Goal: Information Seeking & Learning: Learn about a topic

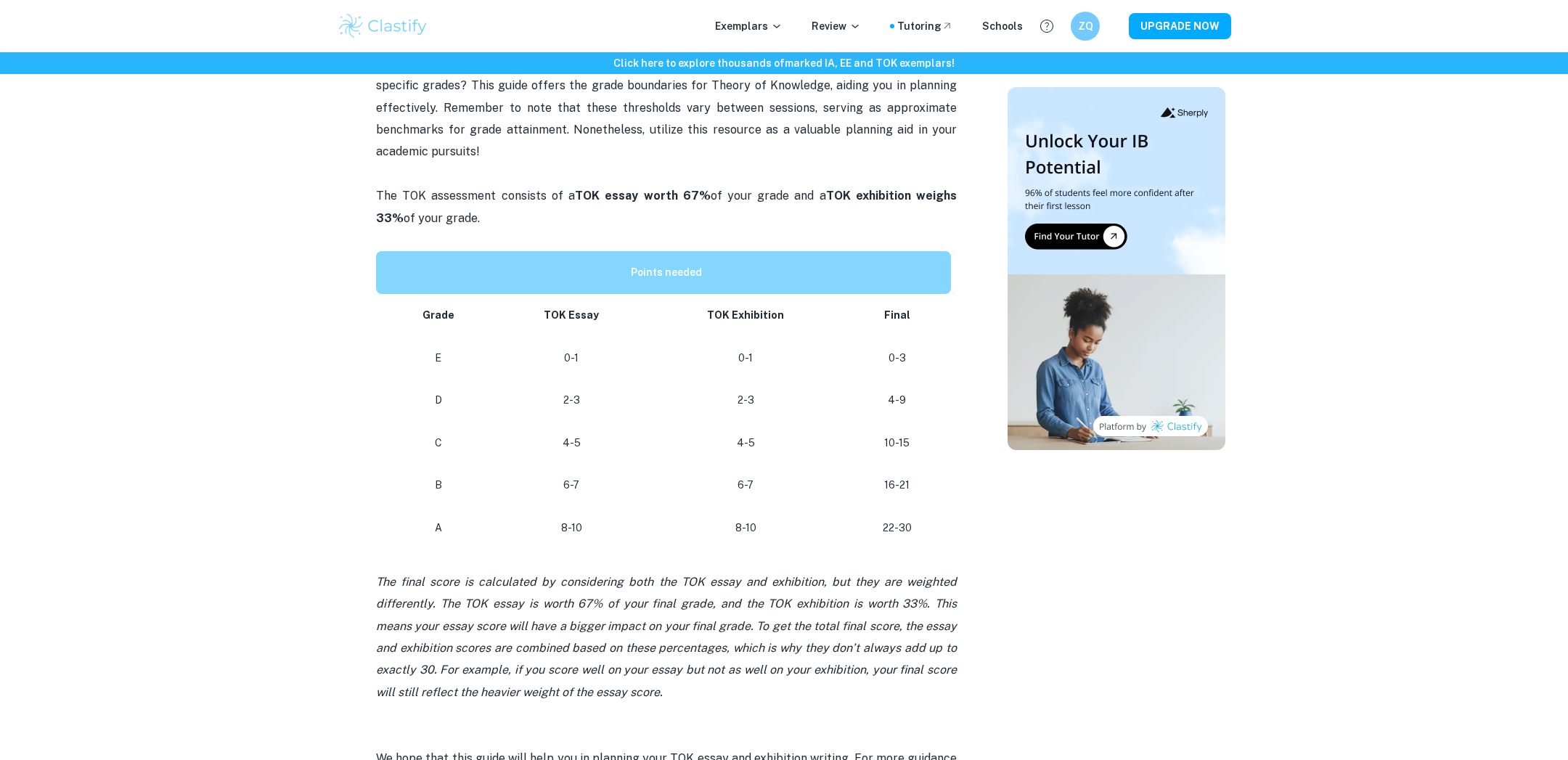
scroll to position [539, 0]
drag, startPoint x: 569, startPoint y: 341, endPoint x: 587, endPoint y: 558, distance: 217.7
click at [587, 559] on div "Are you strategizing your IB coursework writing and you want to know the points…" at bounding box center [667, 432] width 581 height 761
click at [587, 558] on p at bounding box center [667, 560] width 581 height 22
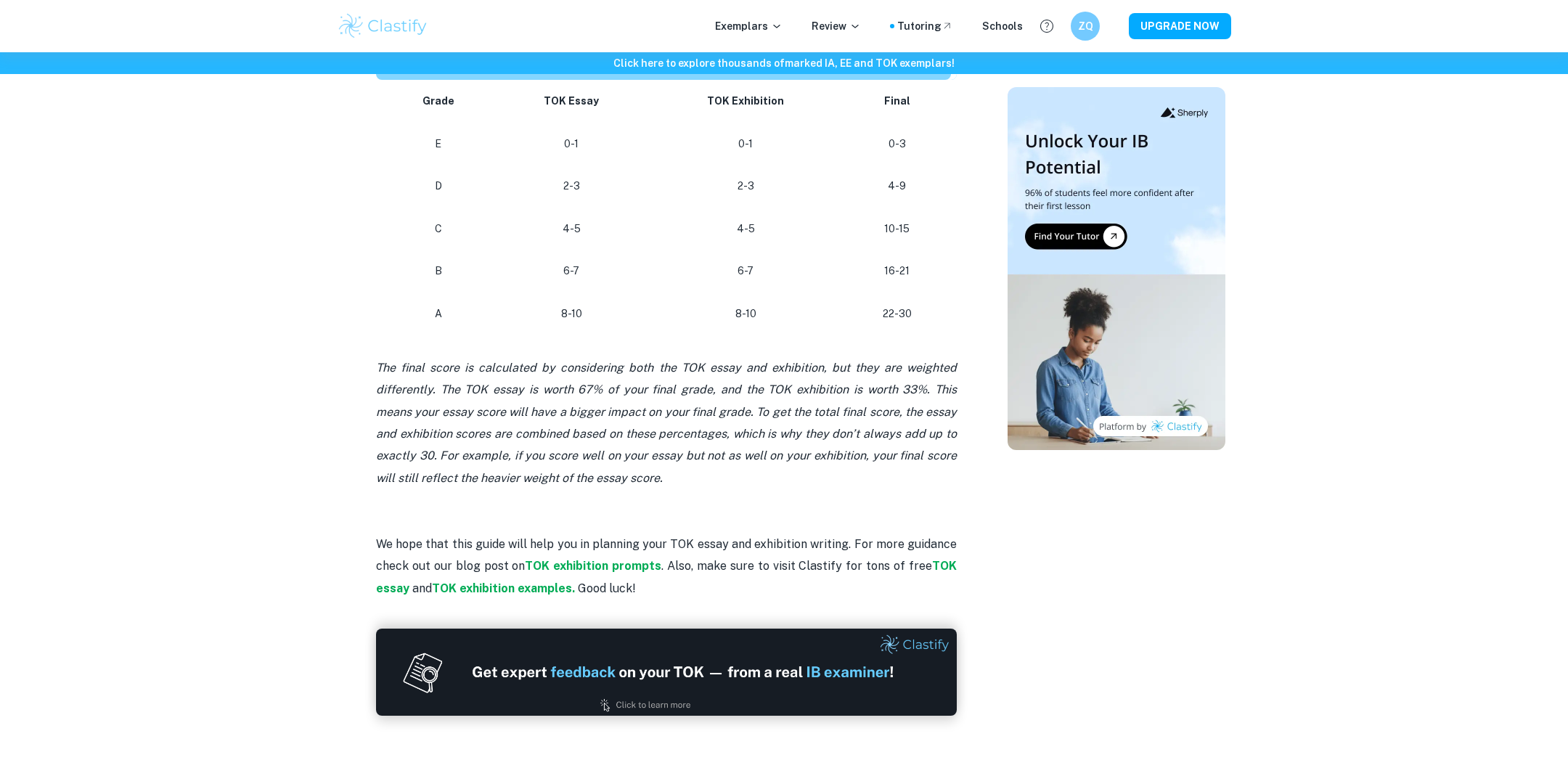
scroll to position [753, 0]
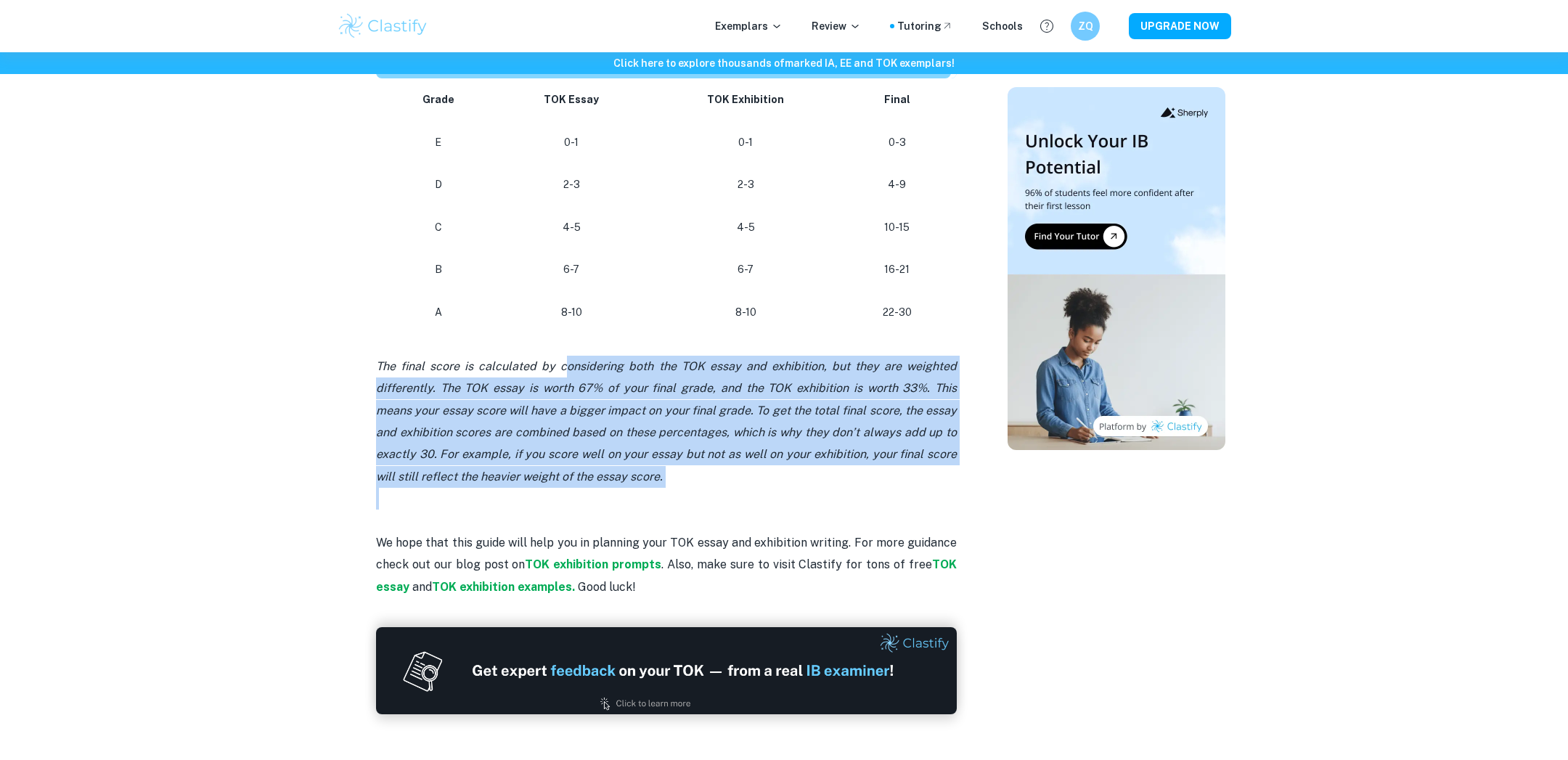
drag, startPoint x: 565, startPoint y: 360, endPoint x: 729, endPoint y: 496, distance: 213.1
click at [728, 499] on div "Are you strategizing your IB coursework writing and you want to know the points…" at bounding box center [667, 218] width 581 height 761
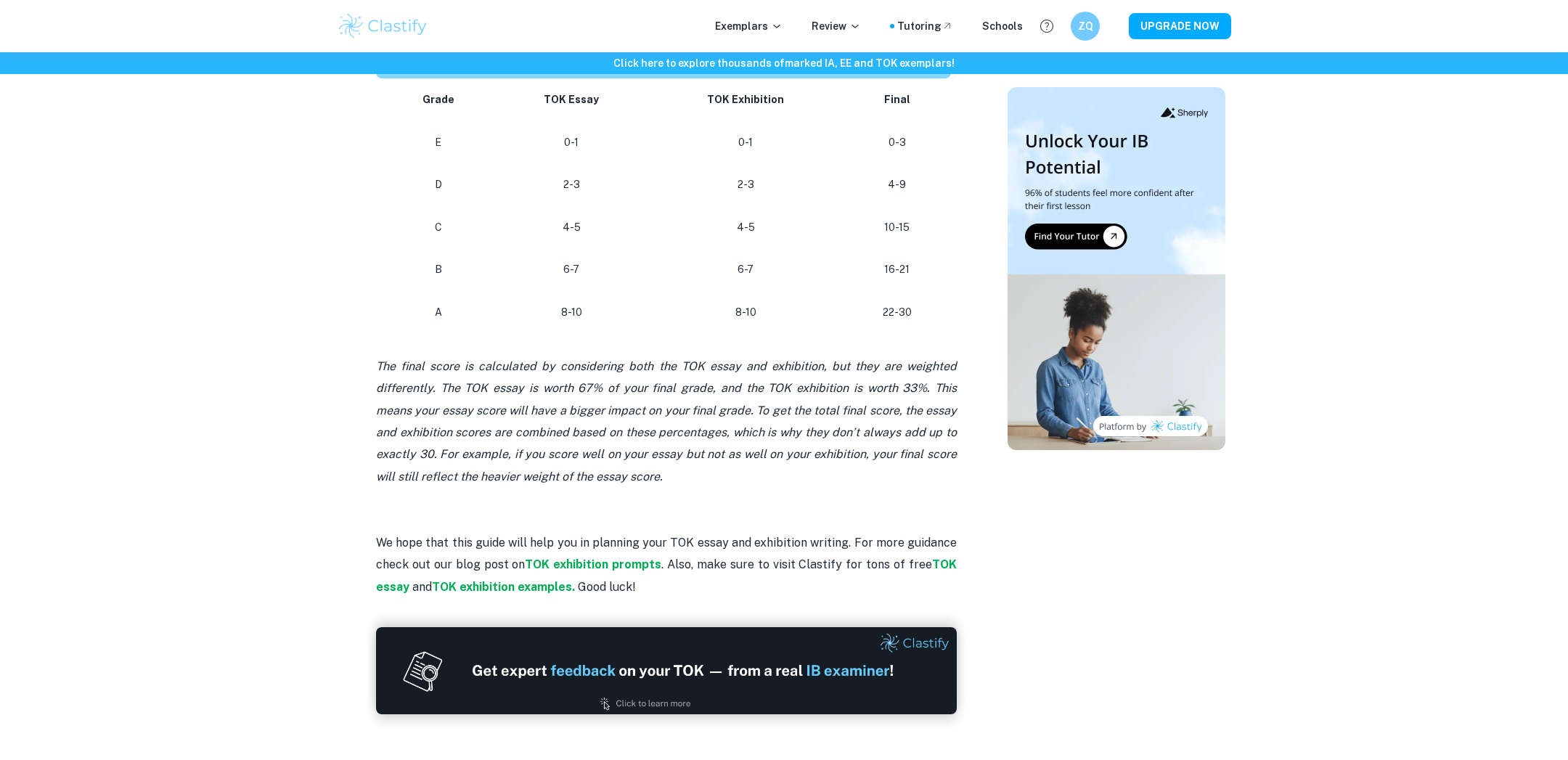
click at [727, 454] on icon "The final score is calculated by considering both the TOK essay and exhibition,…" at bounding box center [667, 421] width 581 height 124
click at [601, 390] on icon "The final score is calculated by considering both the TOK essay and exhibition,…" at bounding box center [667, 421] width 581 height 124
drag, startPoint x: 907, startPoint y: 390, endPoint x: 927, endPoint y: 389, distance: 20.0
click at [926, 389] on icon "The final score is calculated by considering both the TOK essay and exhibition,…" at bounding box center [667, 421] width 581 height 124
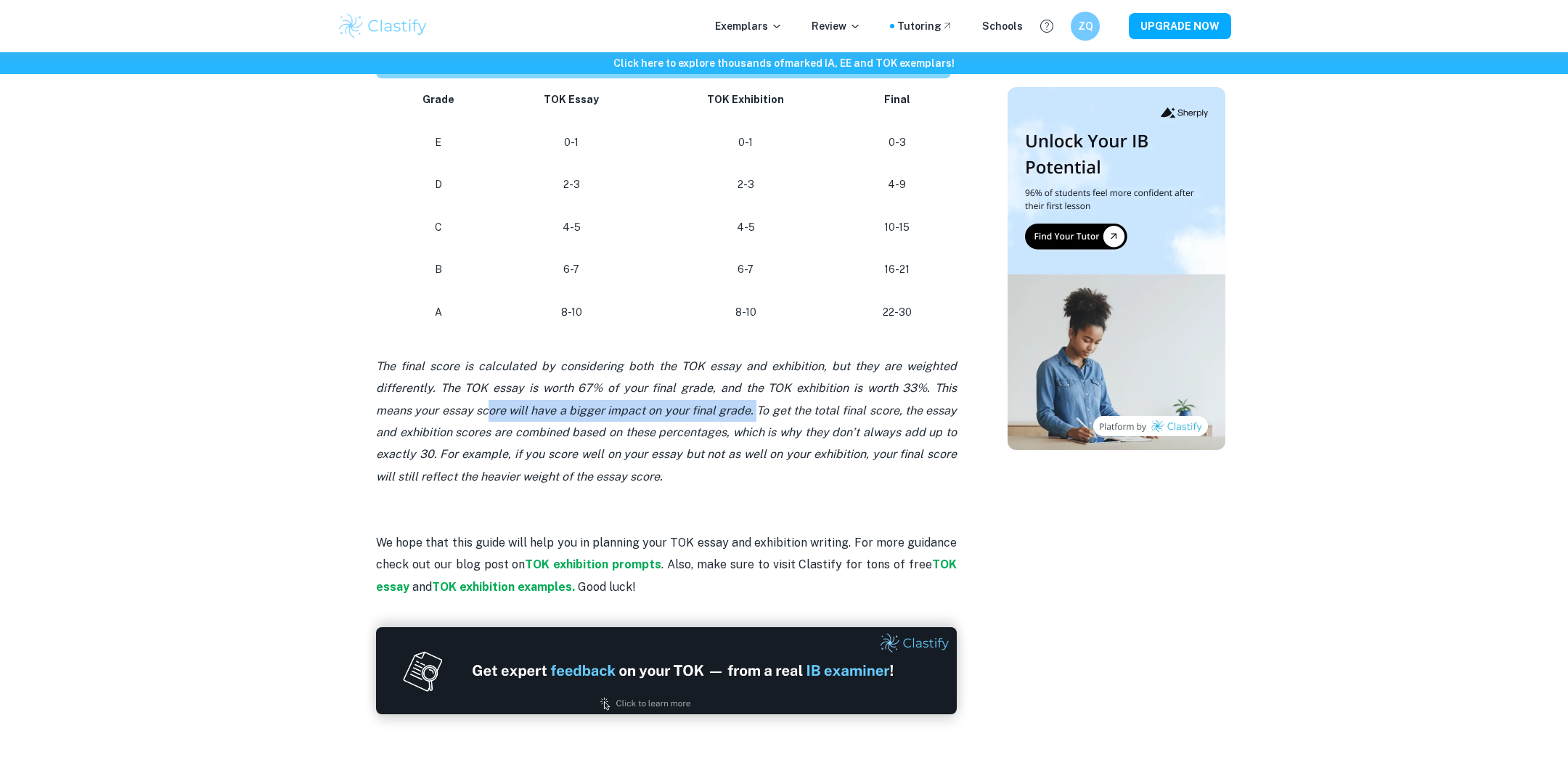
drag, startPoint x: 485, startPoint y: 405, endPoint x: 755, endPoint y: 411, distance: 270.1
click at [755, 411] on icon "The final score is calculated by considering both the TOK essay and exhibition,…" at bounding box center [667, 421] width 581 height 124
click at [734, 478] on p "The final score is calculated by considering both the TOK essay and exhibition,…" at bounding box center [667, 422] width 581 height 132
drag, startPoint x: 736, startPoint y: 432, endPoint x: 737, endPoint y: 483, distance: 51.0
click at [736, 441] on p "The final score is calculated by considering both the TOK essay and exhibition,…" at bounding box center [667, 422] width 581 height 132
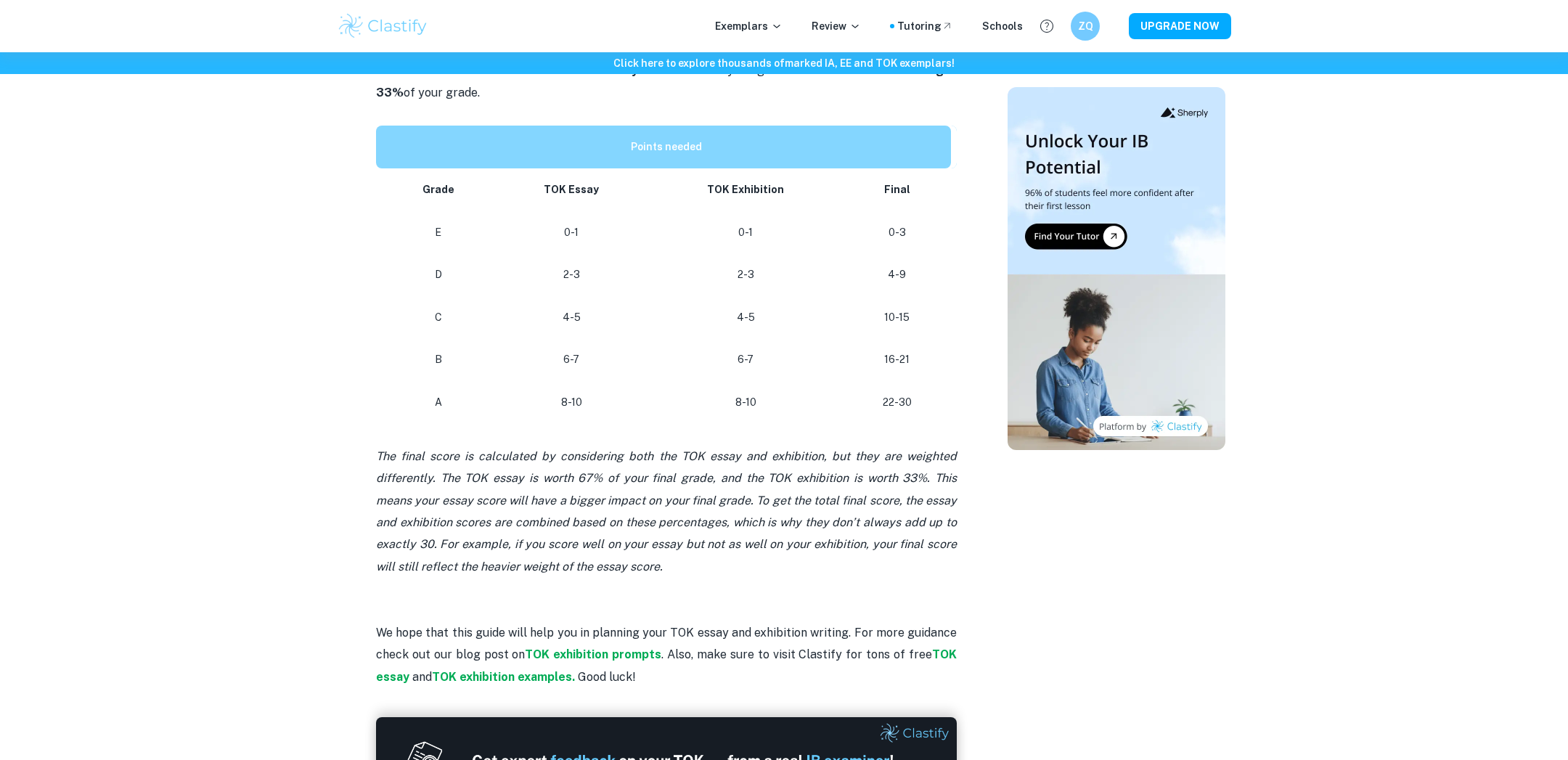
scroll to position [649, 0]
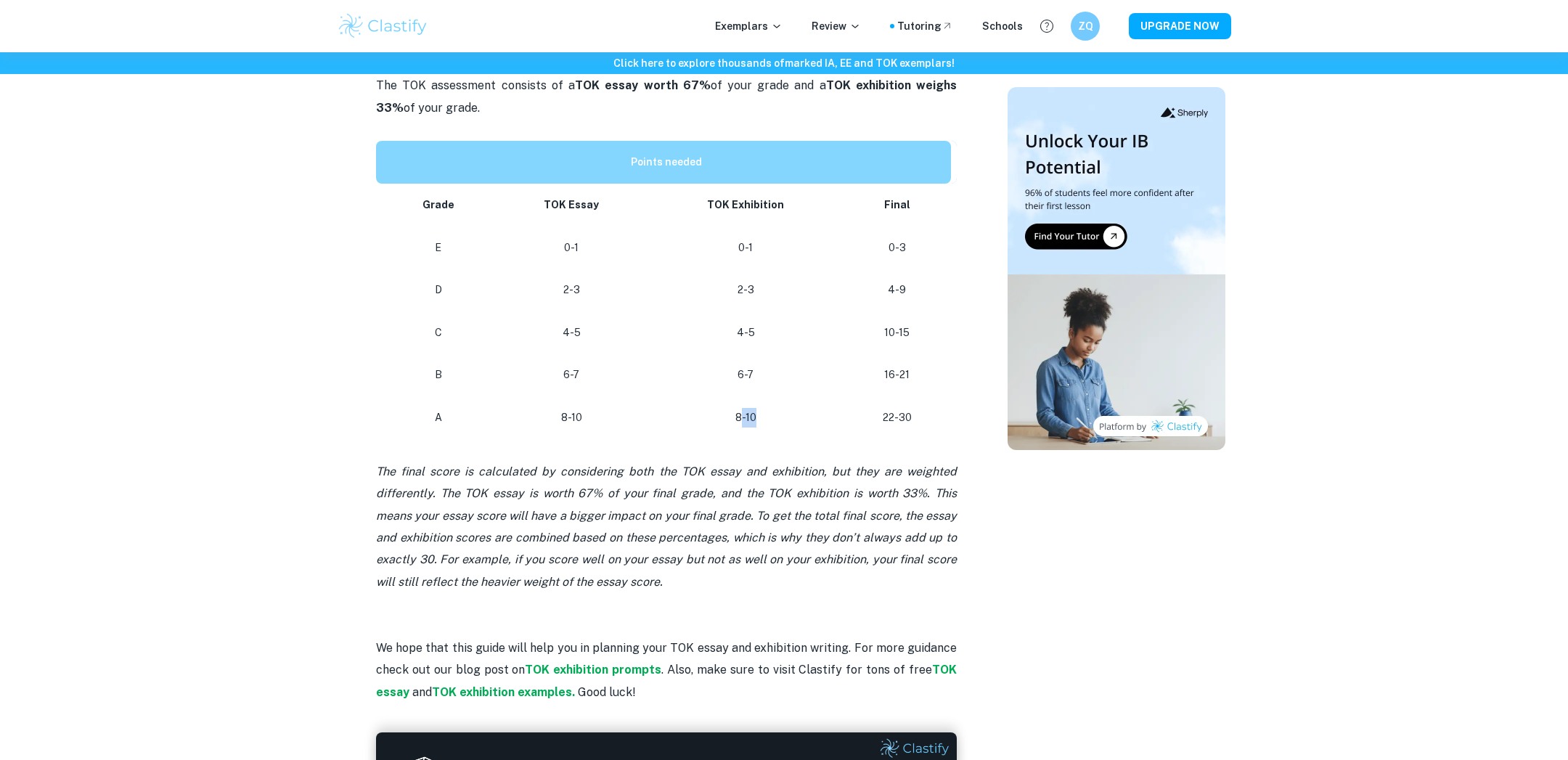
drag, startPoint x: 738, startPoint y: 421, endPoint x: 759, endPoint y: 421, distance: 21.0
click at [759, 421] on p "8-10" at bounding box center [746, 418] width 172 height 20
click at [437, 408] on p "A" at bounding box center [439, 418] width 90 height 20
drag, startPoint x: 437, startPoint y: 412, endPoint x: 900, endPoint y: 414, distance: 463.0
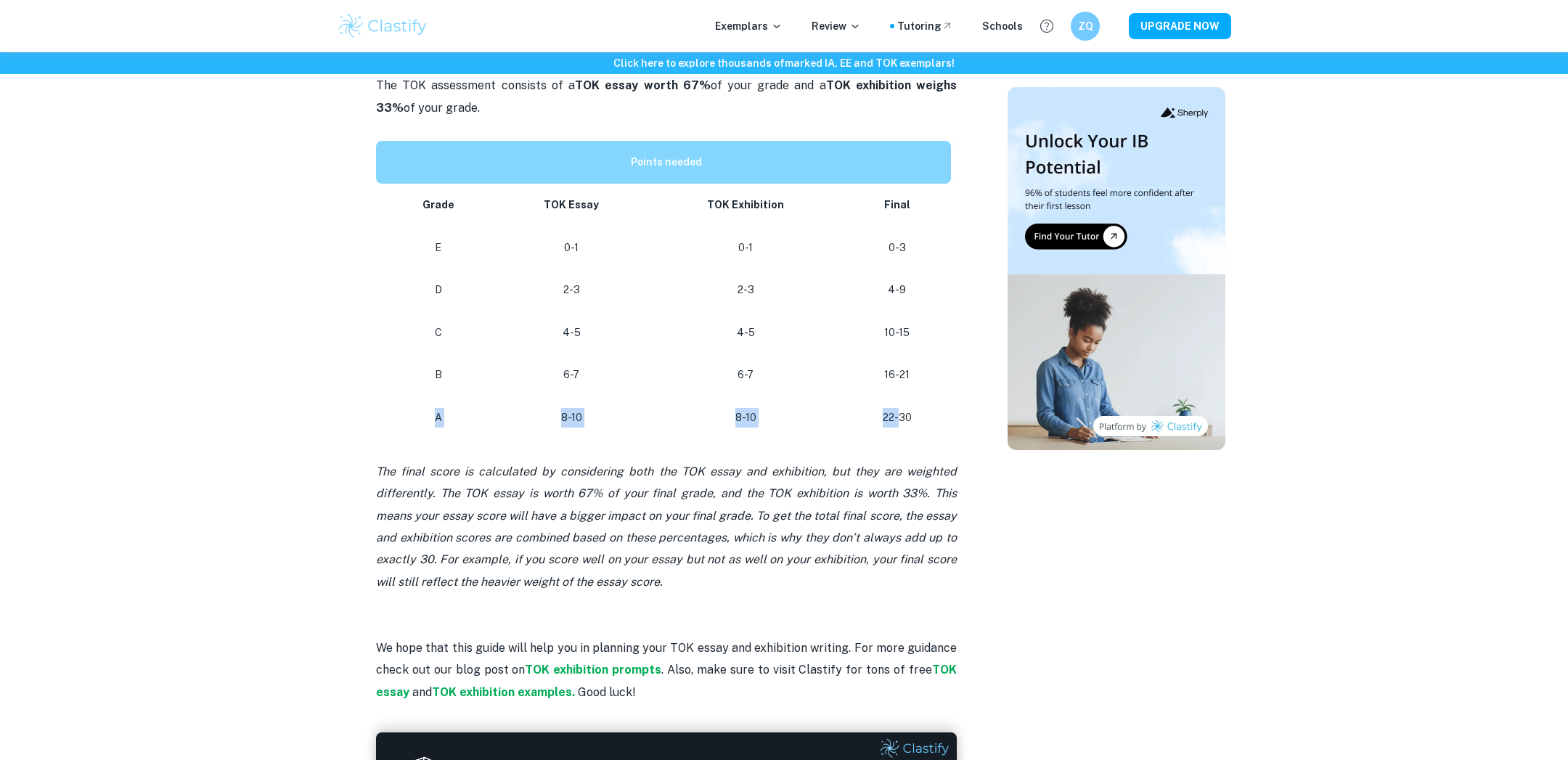
click at [900, 417] on tr "A 8-10 8-10 22-30" at bounding box center [667, 418] width 581 height 43
click at [895, 425] on p "22-30" at bounding box center [898, 418] width 84 height 20
